Goal: Task Accomplishment & Management: Manage account settings

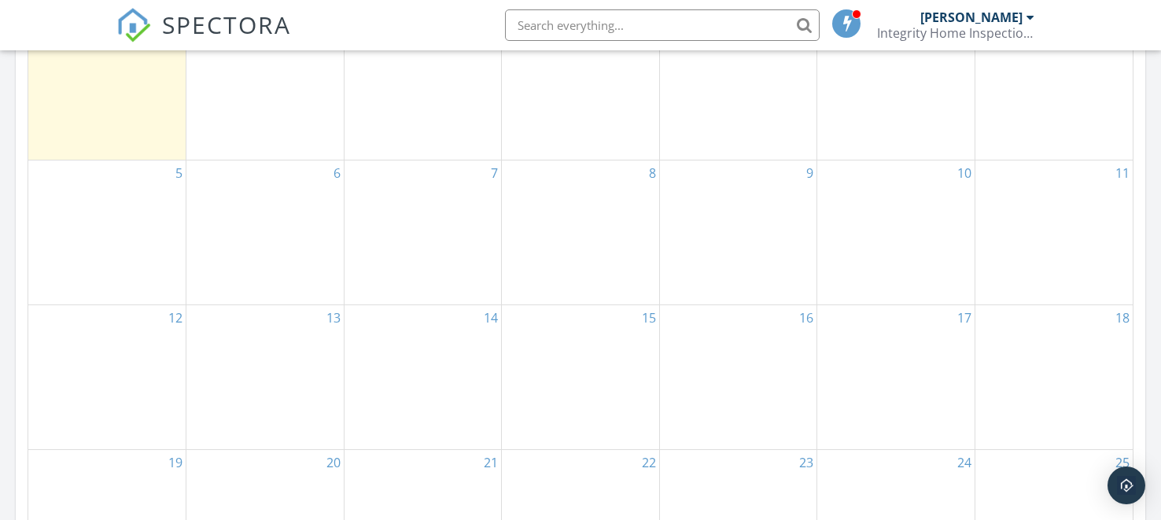
scroll to position [546, 0]
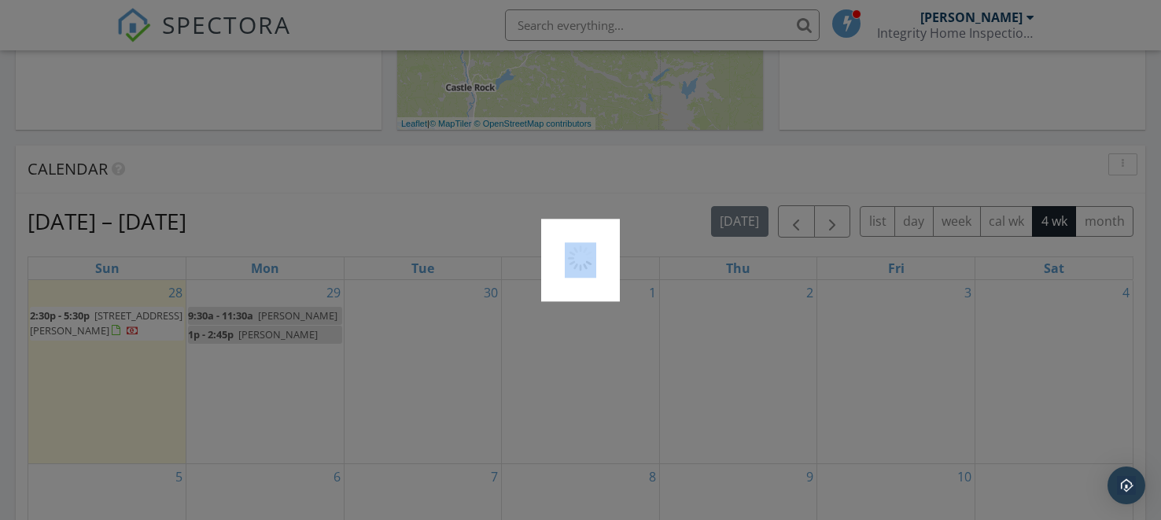
click at [103, 317] on div at bounding box center [580, 260] width 1161 height 520
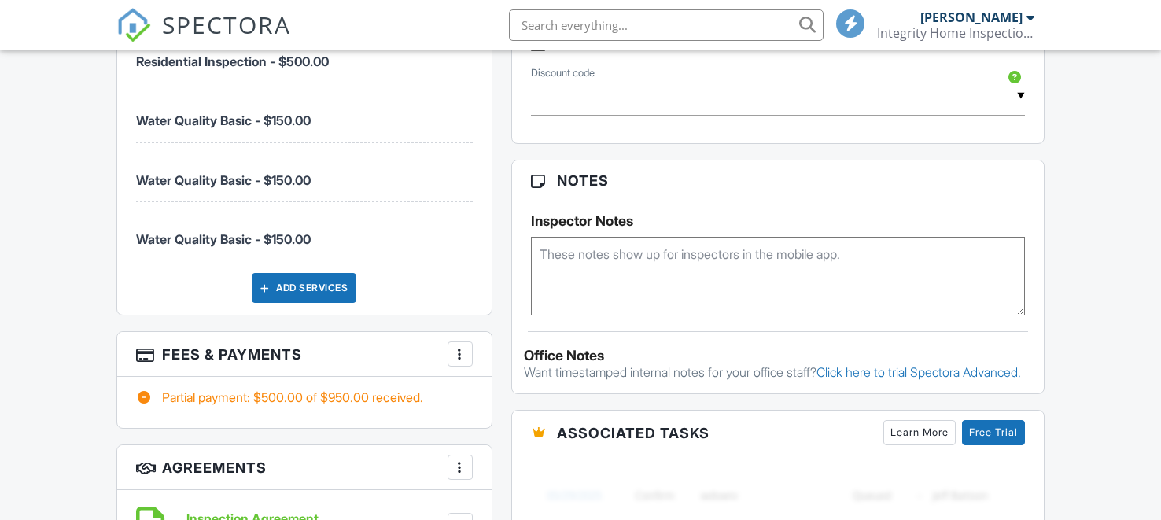
scroll to position [954, 0]
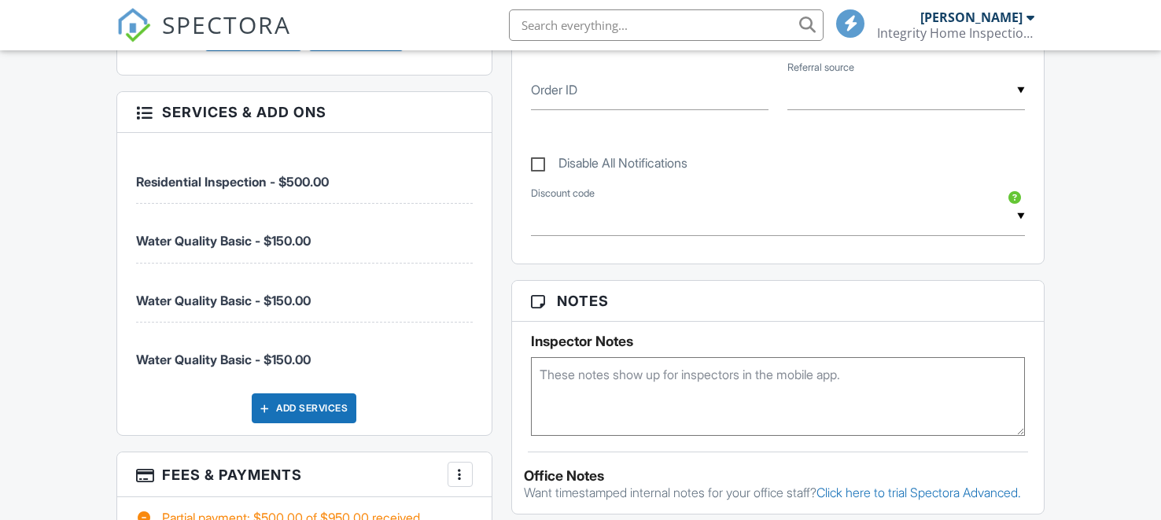
click at [137, 119] on div at bounding box center [144, 111] width 16 height 16
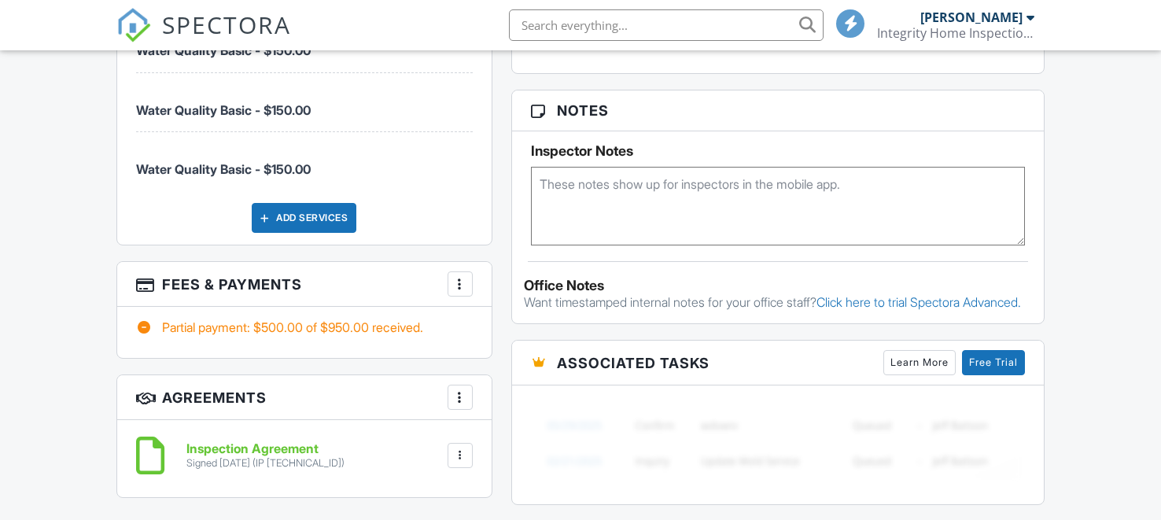
scroll to position [1145, 0]
click at [462, 278] on div at bounding box center [460, 283] width 16 height 16
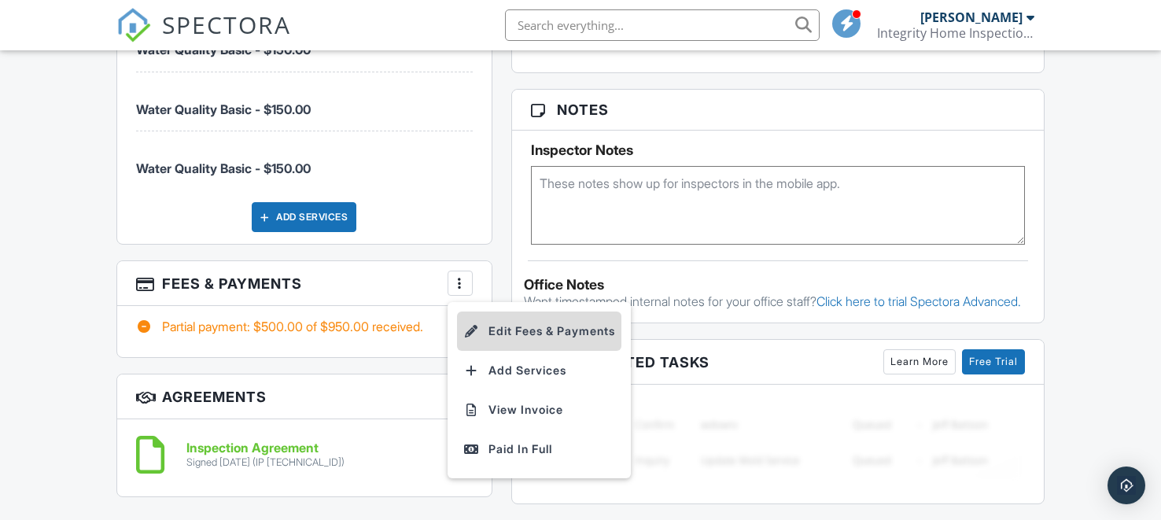
click at [519, 327] on li "Edit Fees & Payments" at bounding box center [539, 330] width 164 height 39
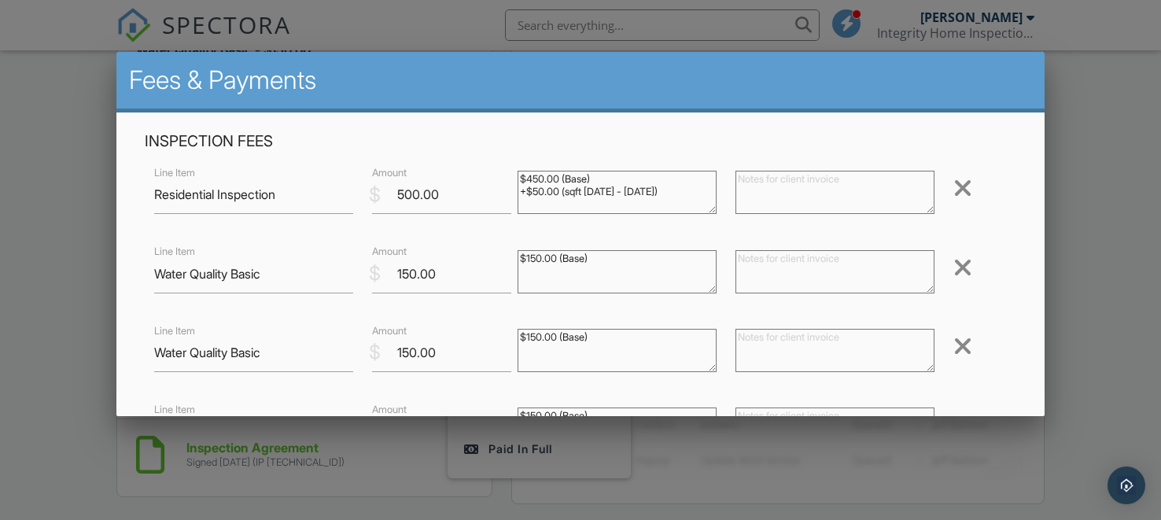
click at [962, 269] on div at bounding box center [962, 267] width 19 height 25
click at [962, 268] on div at bounding box center [962, 267] width 19 height 25
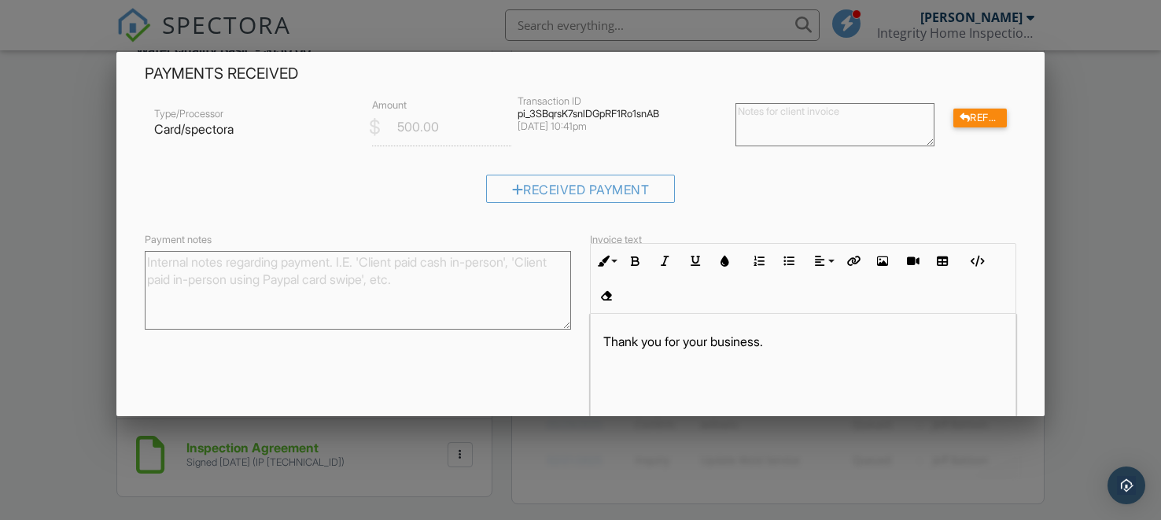
scroll to position [388, 0]
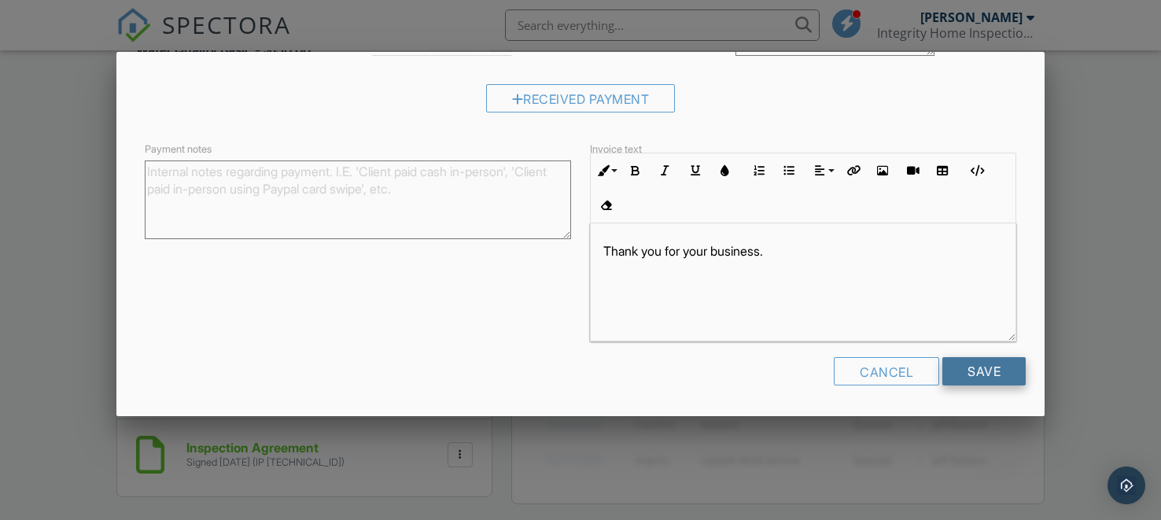
click at [975, 369] on input "Save" at bounding box center [983, 371] width 83 height 28
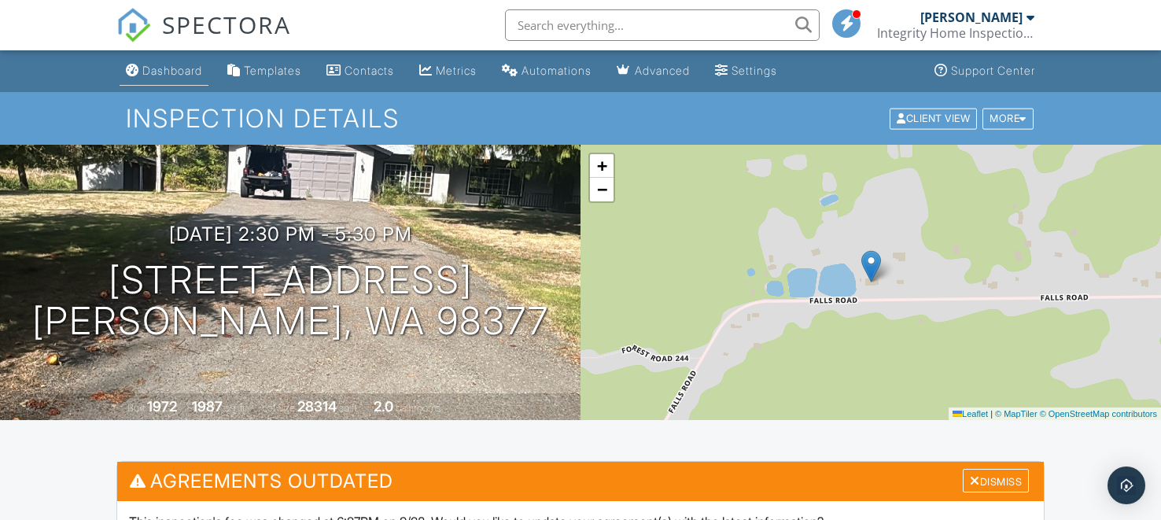
click at [162, 72] on div "Dashboard" at bounding box center [172, 70] width 60 height 13
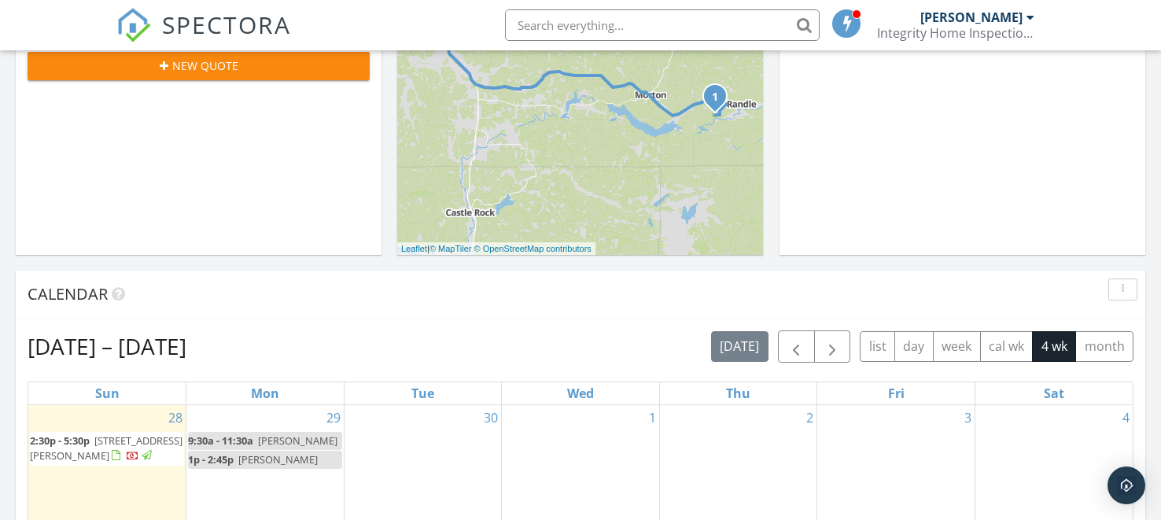
scroll to position [465, 0]
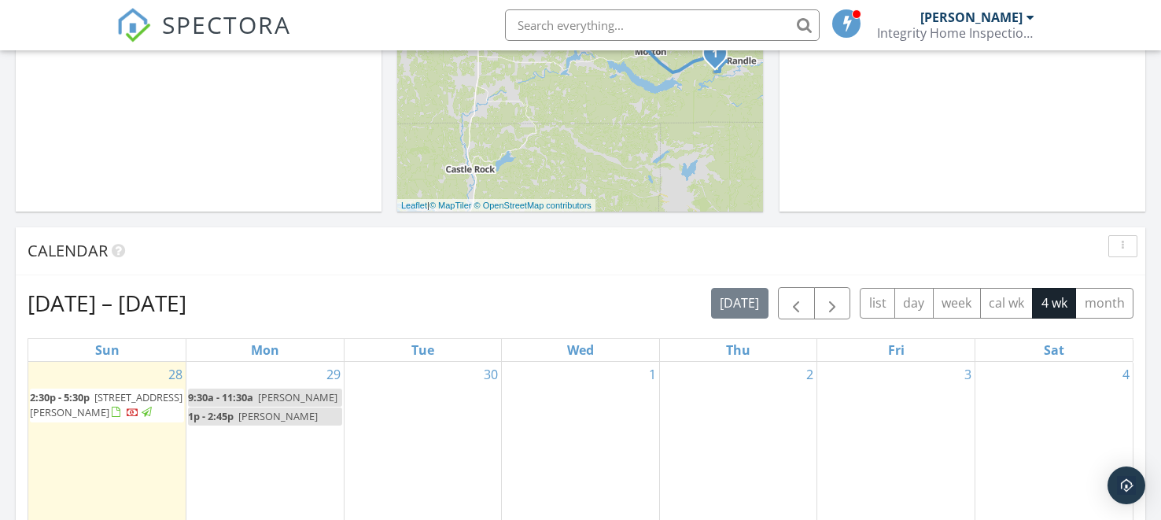
click at [74, 408] on span "[STREET_ADDRESS][PERSON_NAME]" at bounding box center [106, 404] width 153 height 29
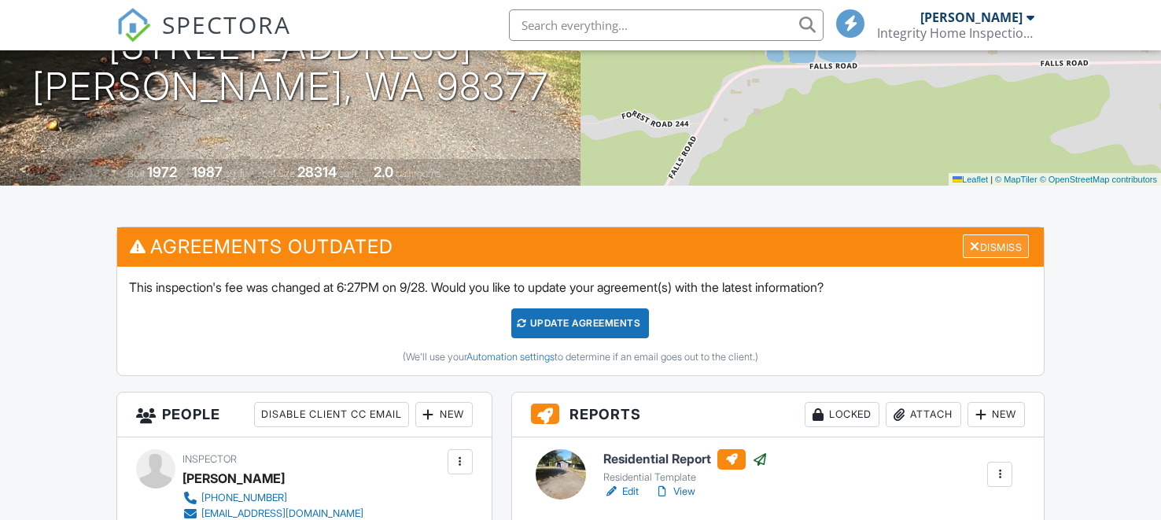
click at [969, 242] on div at bounding box center [974, 246] width 10 height 13
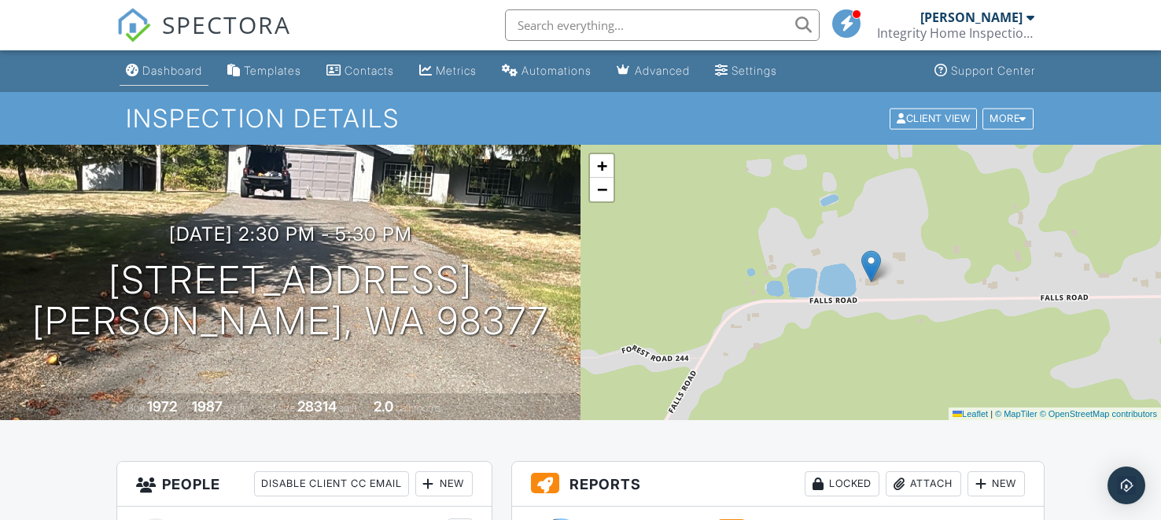
click at [145, 72] on div "Dashboard" at bounding box center [172, 70] width 60 height 13
